Goal: Task Accomplishment & Management: Manage account settings

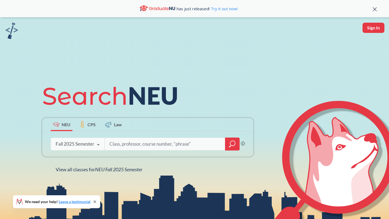
click at [119, 147] on input "search" at bounding box center [165, 144] width 112 height 11
type input "FINA 4516"
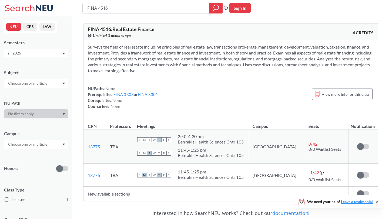
scroll to position [13, 0]
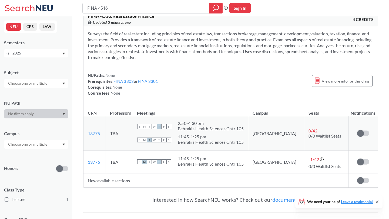
click at [365, 129] on td "Sign in to subscribe for notifications." at bounding box center [362, 133] width 29 height 34
click at [366, 134] on label at bounding box center [363, 133] width 12 height 5
click at [357, 131] on input "checkbox" at bounding box center [357, 131] width 0 height 0
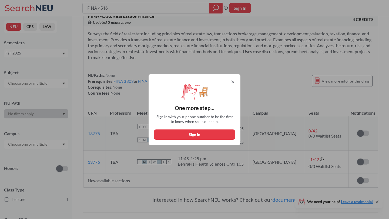
click at [201, 133] on button "Sign in" at bounding box center [194, 135] width 81 height 10
select select "US"
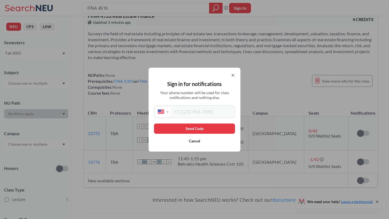
click at [190, 110] on input "tel" at bounding box center [201, 112] width 63 height 10
type input "[PHONE_NUMBER]"
click at [190, 129] on button "Send Code" at bounding box center [194, 129] width 81 height 10
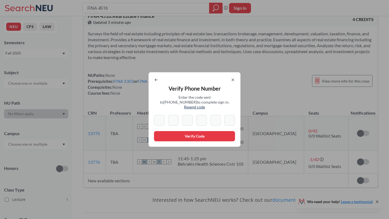
type input "9"
type input "2"
type input "5"
click at [160, 117] on input "9" at bounding box center [159, 120] width 11 height 11
type input "9"
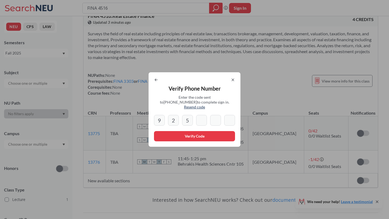
click at [232, 82] on icon at bounding box center [233, 80] width 4 height 4
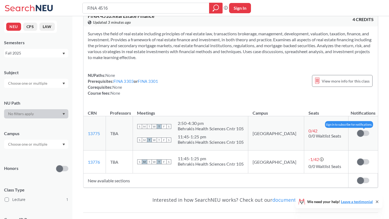
click at [362, 134] on span at bounding box center [360, 133] width 7 height 7
click at [357, 131] on input "checkbox" at bounding box center [357, 131] width 0 height 0
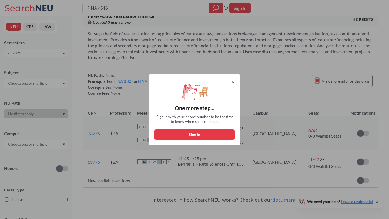
click at [194, 133] on button "Sign in" at bounding box center [194, 135] width 81 height 10
select select "US"
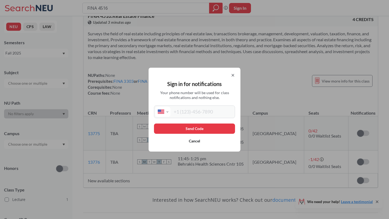
click at [178, 113] on input "tel" at bounding box center [201, 112] width 63 height 10
type input "[PHONE_NUMBER]"
click at [184, 126] on button "Send Code" at bounding box center [194, 129] width 81 height 10
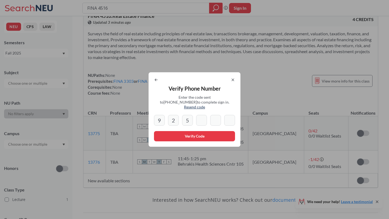
click at [188, 123] on input "5" at bounding box center [187, 120] width 11 height 11
type input "5"
click at [199, 119] on input at bounding box center [201, 120] width 11 height 11
type input "6"
type input "2"
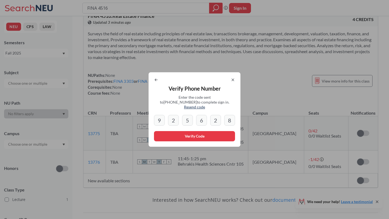
type input "8"
click at [182, 134] on button "Verify Code" at bounding box center [194, 136] width 81 height 10
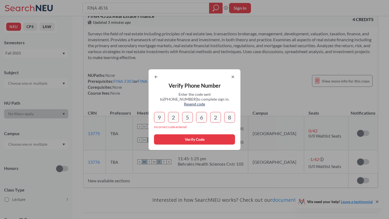
click at [164, 116] on input "9" at bounding box center [159, 117] width 11 height 11
type input "9"
click at [205, 104] on span "Resend code" at bounding box center [194, 104] width 21 height 5
click at [205, 103] on span "Resend code" at bounding box center [194, 104] width 21 height 5
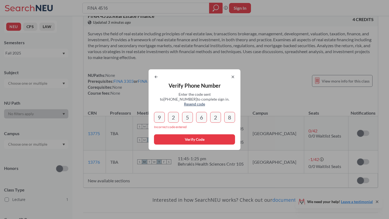
click at [205, 102] on span "Resend code" at bounding box center [194, 104] width 21 height 5
click at [233, 78] on icon at bounding box center [233, 77] width 4 height 4
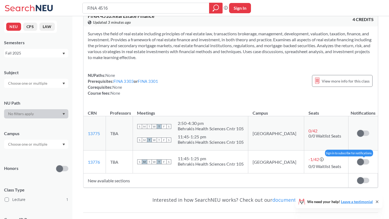
click at [364, 163] on label at bounding box center [363, 161] width 12 height 5
click at [357, 159] on input "checkbox" at bounding box center [357, 159] width 0 height 0
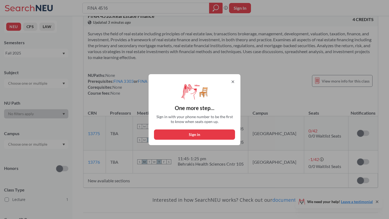
click at [216, 131] on button "Sign in" at bounding box center [194, 135] width 81 height 10
select select "US"
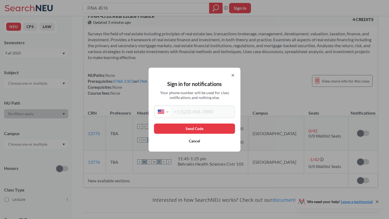
click at [194, 114] on input "tel" at bounding box center [201, 112] width 63 height 10
type input "[PHONE_NUMBER]"
click at [185, 133] on button "Send Code" at bounding box center [194, 129] width 81 height 10
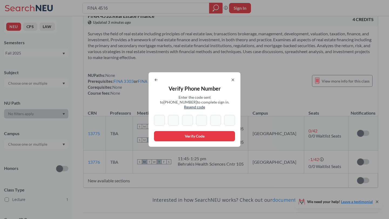
type input "8"
type input "2"
type input "5"
type input "6"
type input "2"
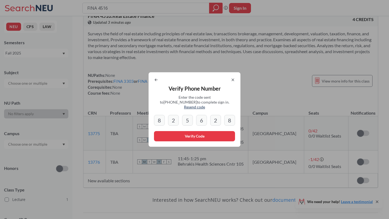
type input "8"
click at [171, 134] on button "Verify Code" at bounding box center [194, 136] width 81 height 10
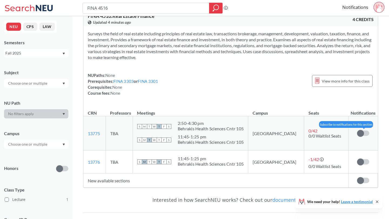
click at [365, 134] on label at bounding box center [363, 133] width 12 height 5
click at [357, 131] on input "checkbox" at bounding box center [357, 131] width 0 height 0
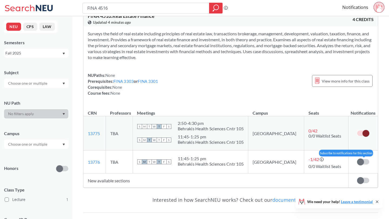
click at [364, 165] on label at bounding box center [363, 161] width 12 height 5
click at [357, 159] on input "checkbox" at bounding box center [357, 159] width 0 height 0
click at [362, 181] on span at bounding box center [360, 180] width 7 height 7
click at [357, 178] on input "checkbox" at bounding box center [357, 178] width 0 height 0
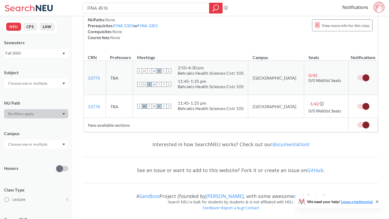
scroll to position [0, 0]
